Goal: Communication & Community: Answer question/provide support

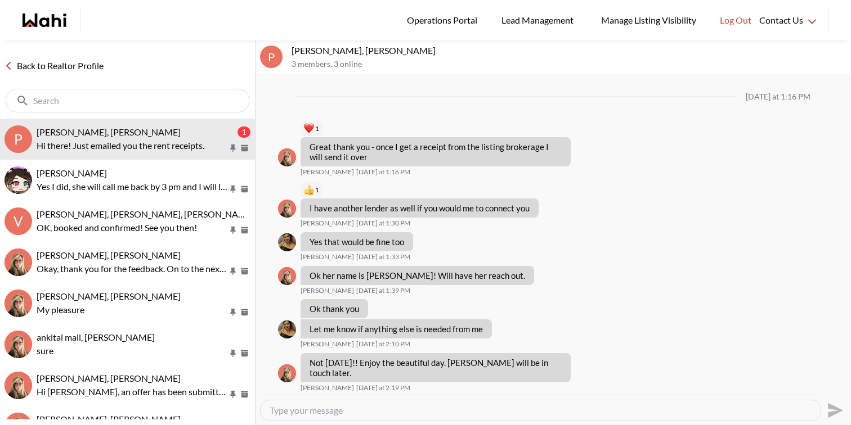
scroll to position [895, 0]
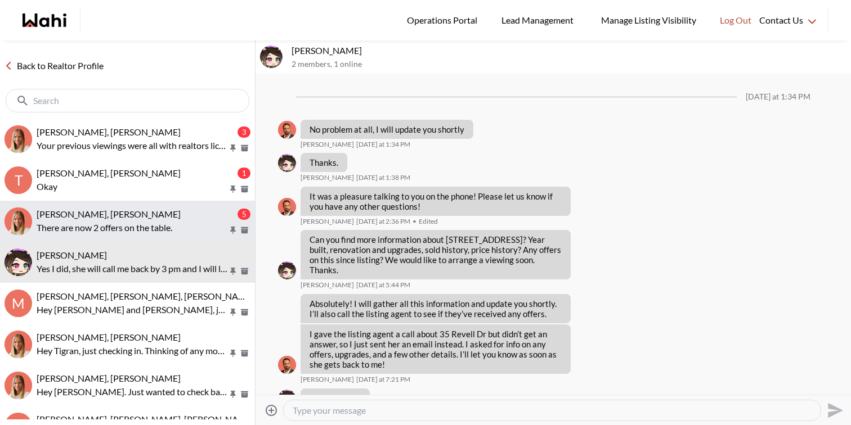
scroll to position [842, 0]
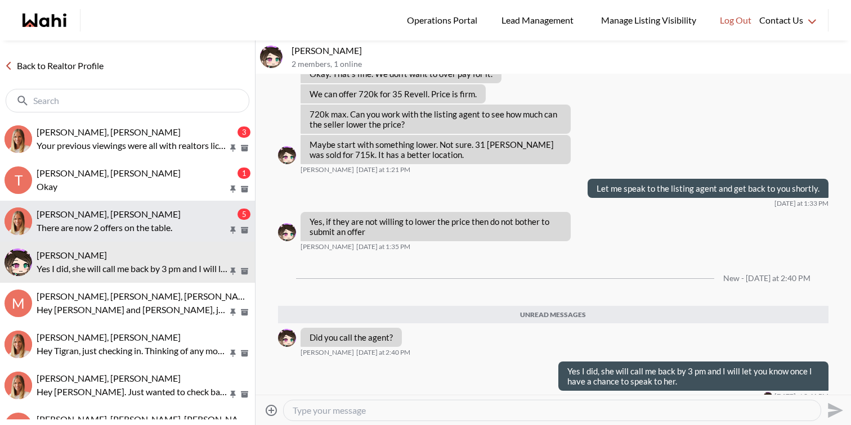
click at [152, 234] on p "There are now 2 offers on the table." at bounding box center [132, 228] width 191 height 14
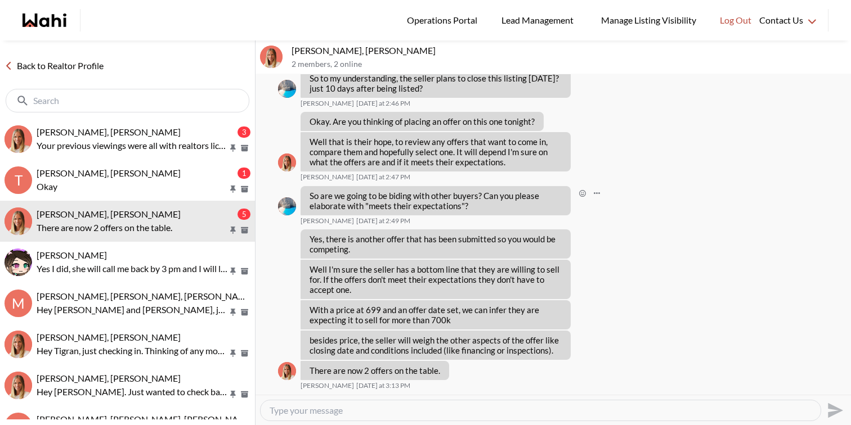
scroll to position [2392, 0]
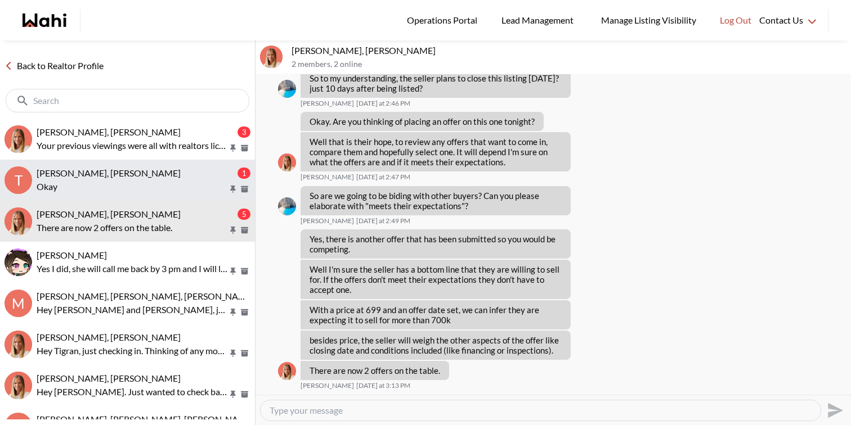
click at [178, 180] on p "Okay" at bounding box center [132, 187] width 191 height 14
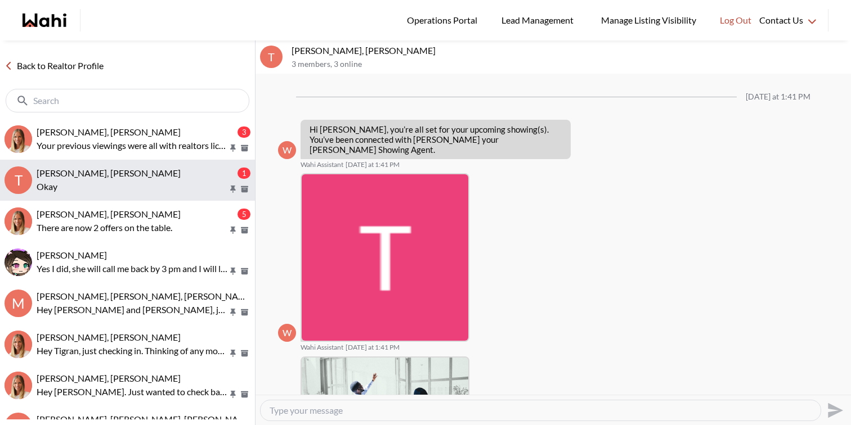
scroll to position [584, 0]
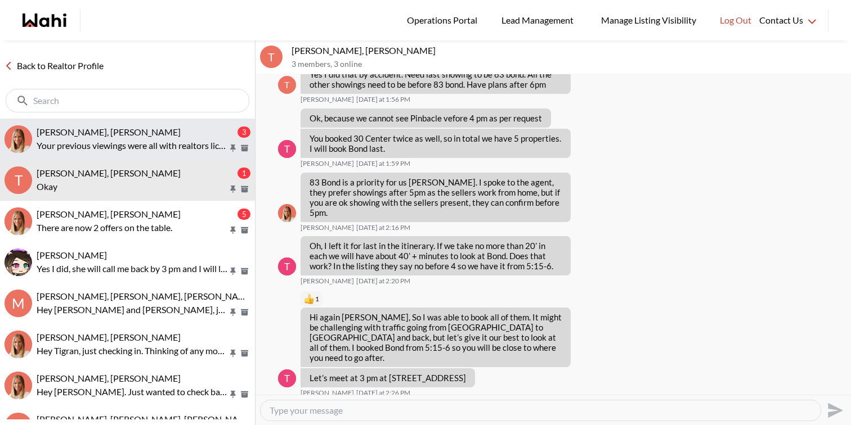
click at [148, 153] on button "Tanya Fita, Michelle 3 Your previous viewings were all with realtors licensed a…" at bounding box center [127, 139] width 255 height 41
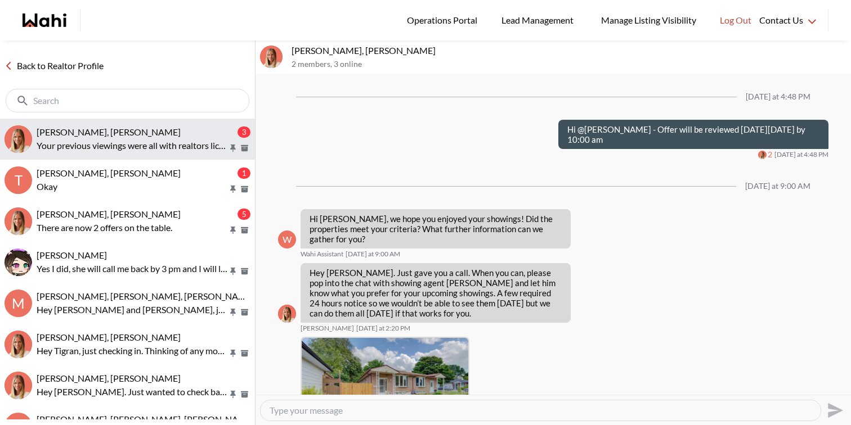
scroll to position [1696, 0]
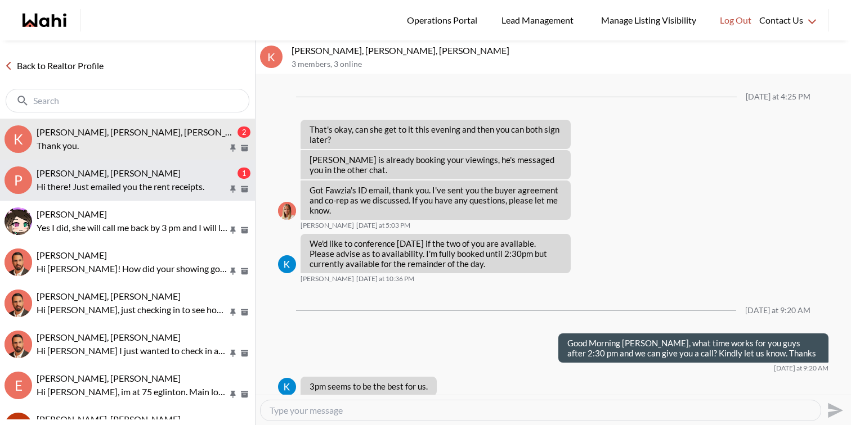
scroll to position [1250, 0]
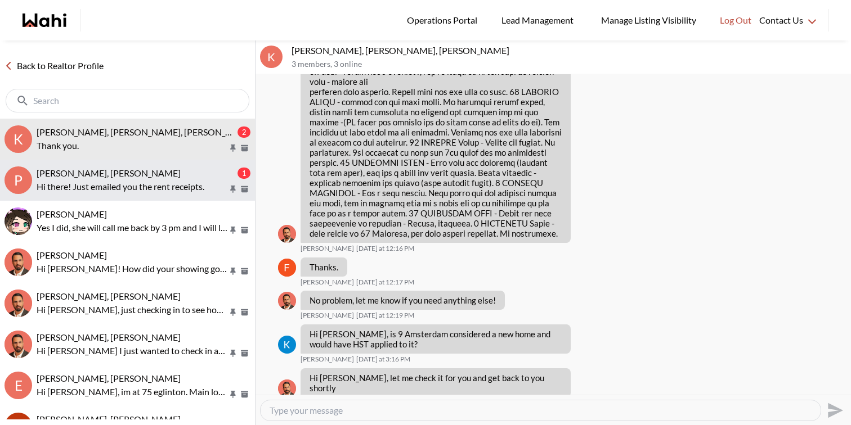
click at [132, 176] on span "[PERSON_NAME], [PERSON_NAME]" at bounding box center [109, 173] width 144 height 11
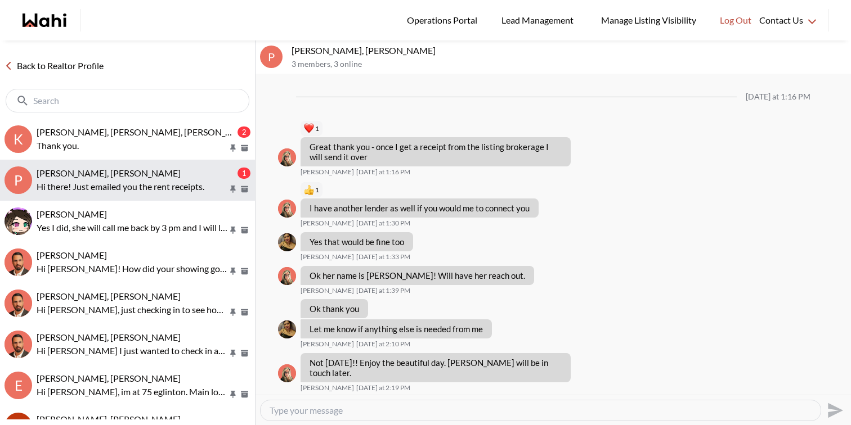
scroll to position [895, 0]
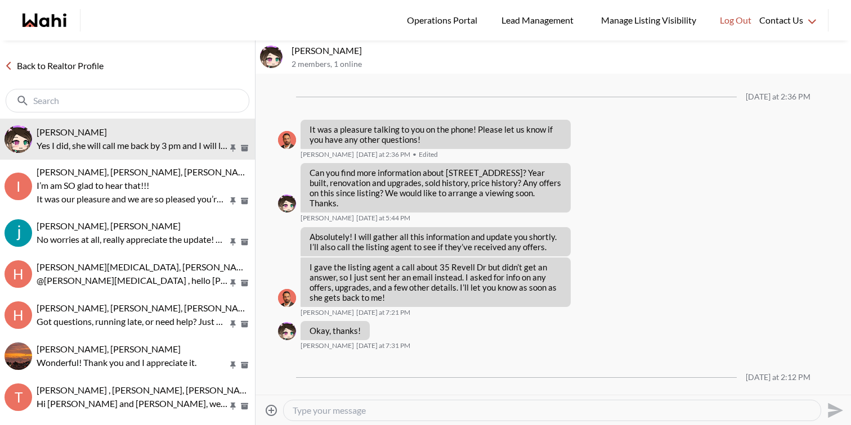
scroll to position [689, 0]
